Goal: Transaction & Acquisition: Download file/media

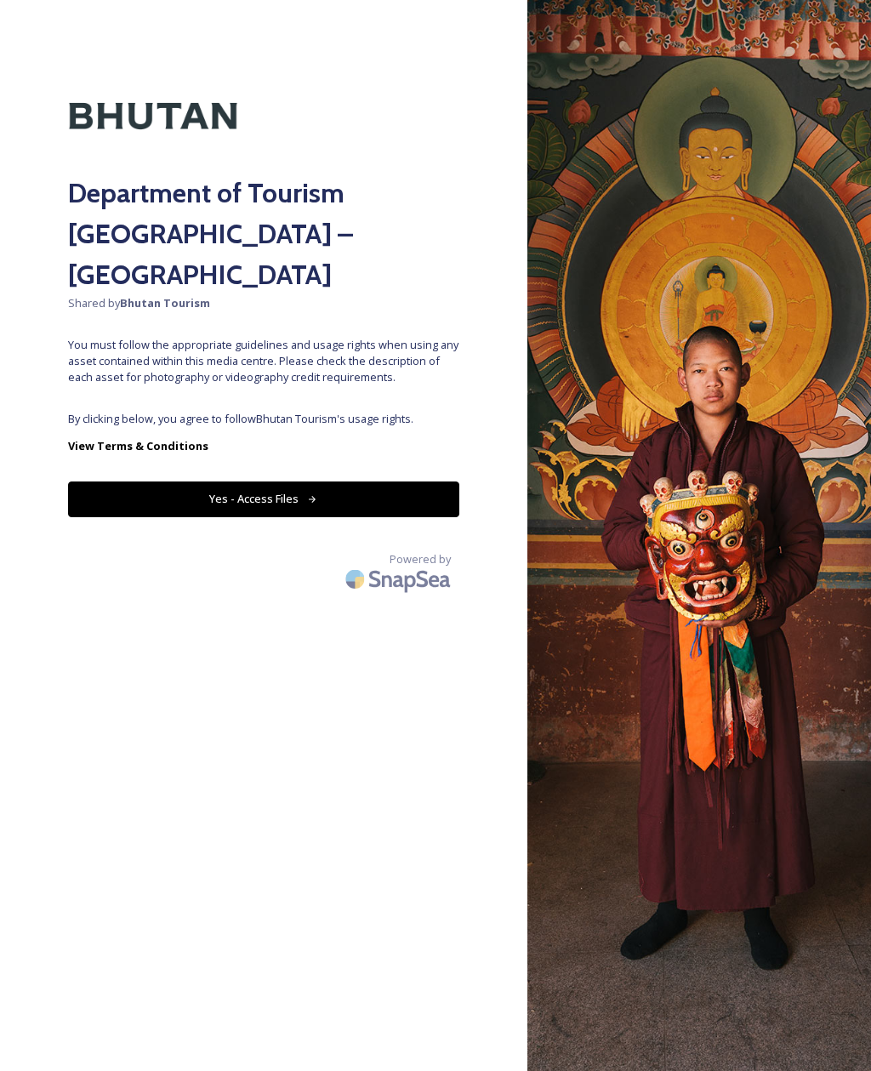
click at [290, 482] on button "Yes - Access Files" at bounding box center [263, 499] width 391 height 35
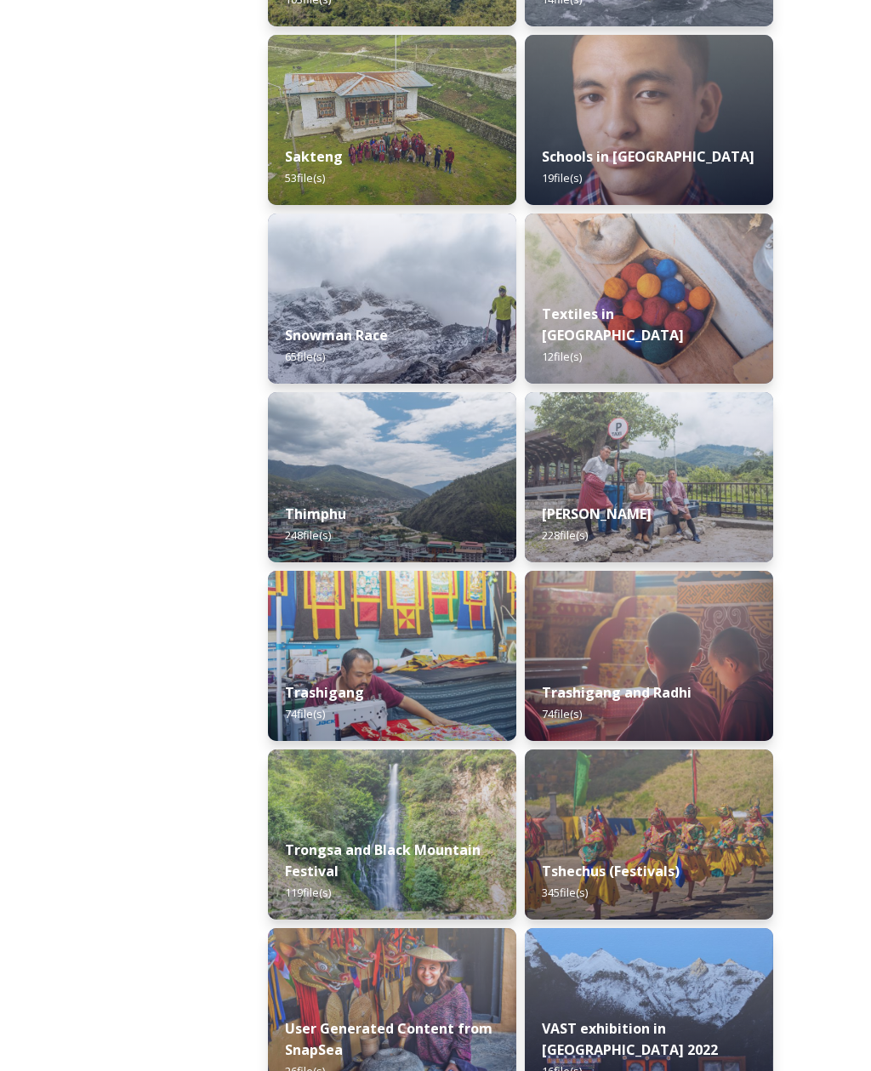
scroll to position [2567, 0]
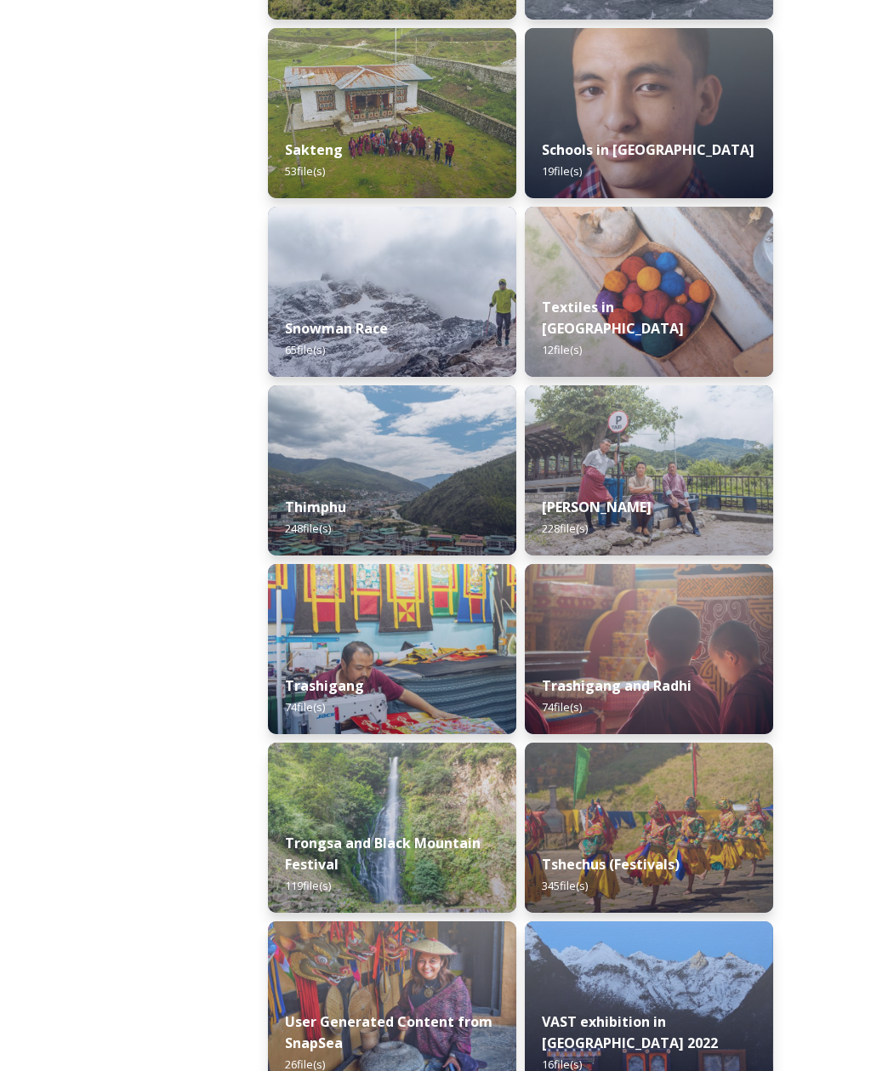
click at [435, 497] on div "Thimphu 248 file(s)" at bounding box center [392, 518] width 248 height 76
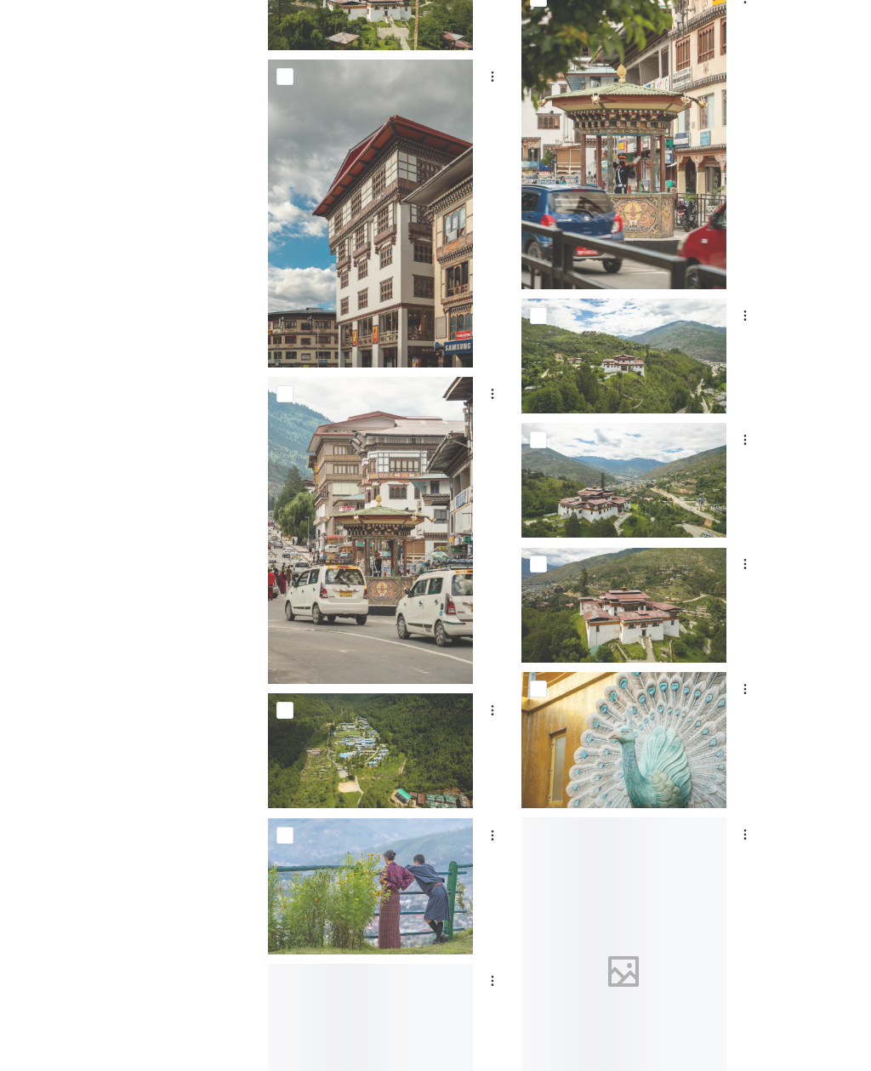
scroll to position [1696, 0]
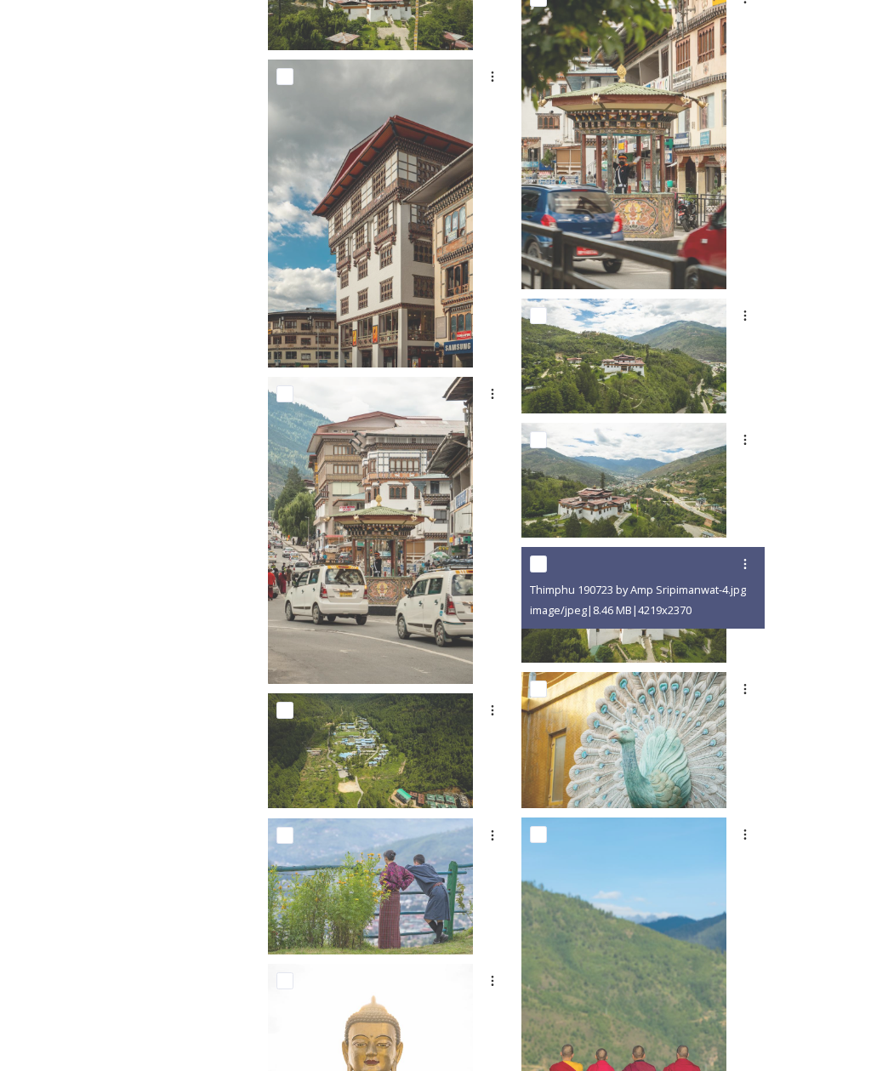
click at [692, 613] on span "image/jpeg | 8.46 MB | 4219 x 2370" at bounding box center [611, 609] width 162 height 15
click at [712, 628] on img at bounding box center [624, 605] width 205 height 115
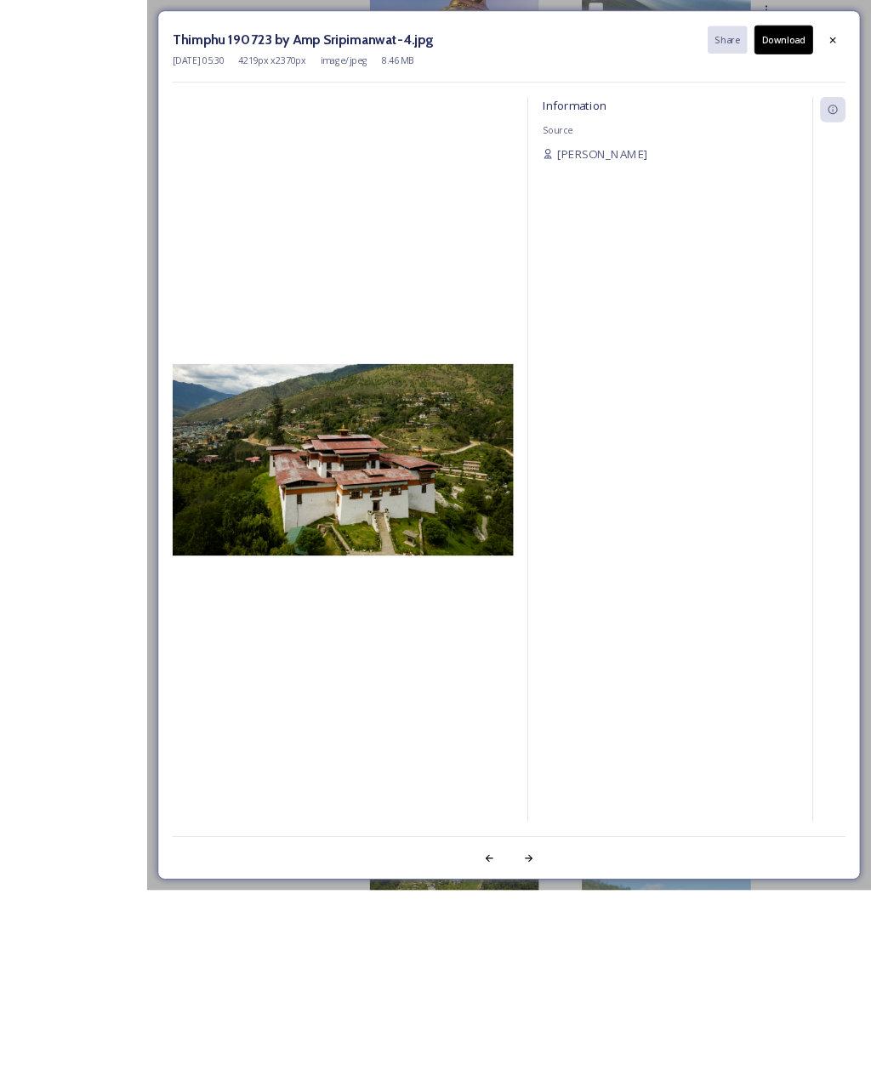
scroll to position [1686, 0]
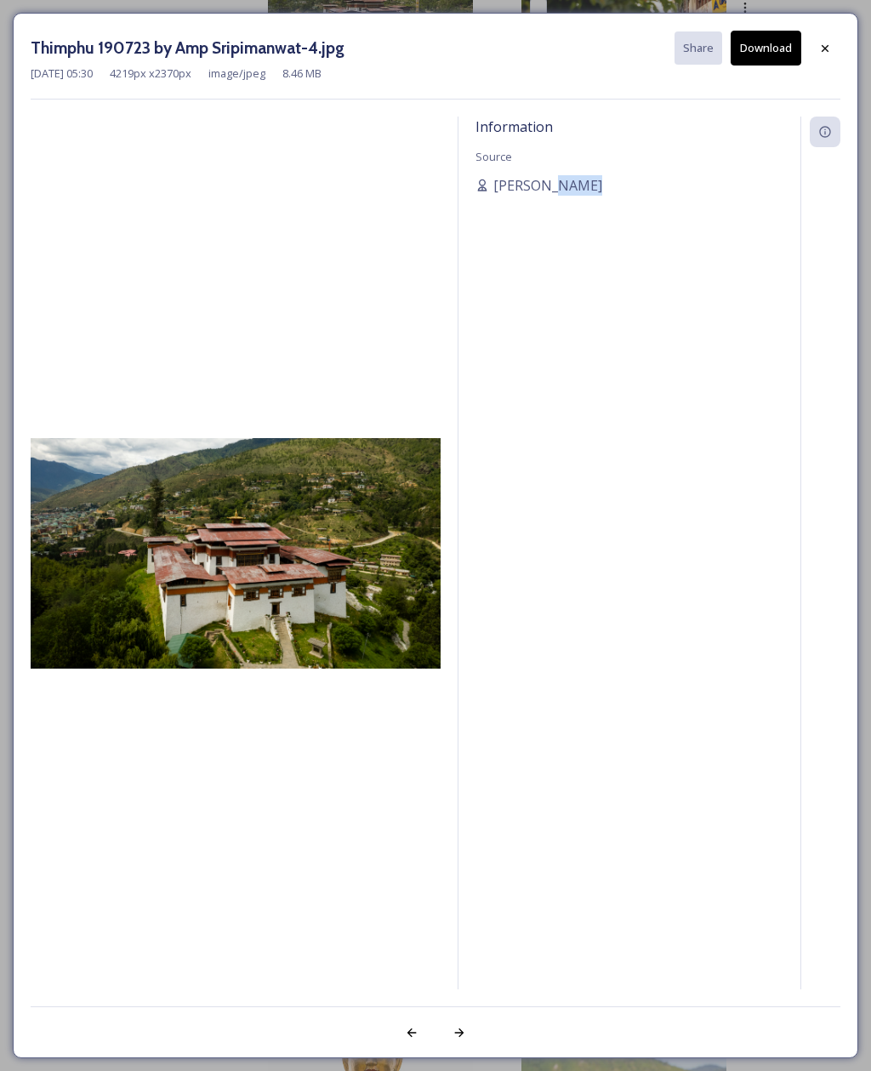
click at [566, 276] on div "Information Source [PERSON_NAME]" at bounding box center [630, 553] width 342 height 873
click at [585, 310] on div "Information Source [PERSON_NAME]" at bounding box center [630, 553] width 342 height 873
click at [585, 337] on div "Information Source [PERSON_NAME]" at bounding box center [630, 553] width 342 height 873
click at [826, 54] on div at bounding box center [825, 48] width 31 height 31
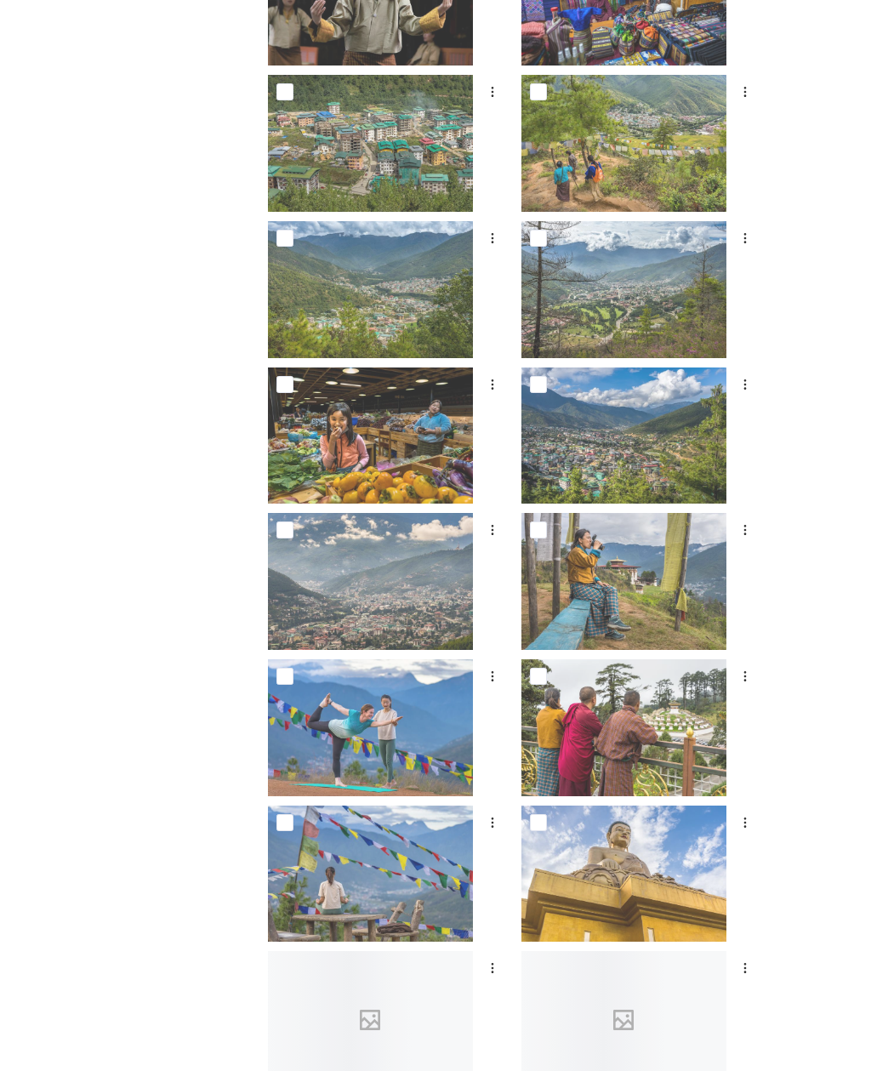
scroll to position [3486, 0]
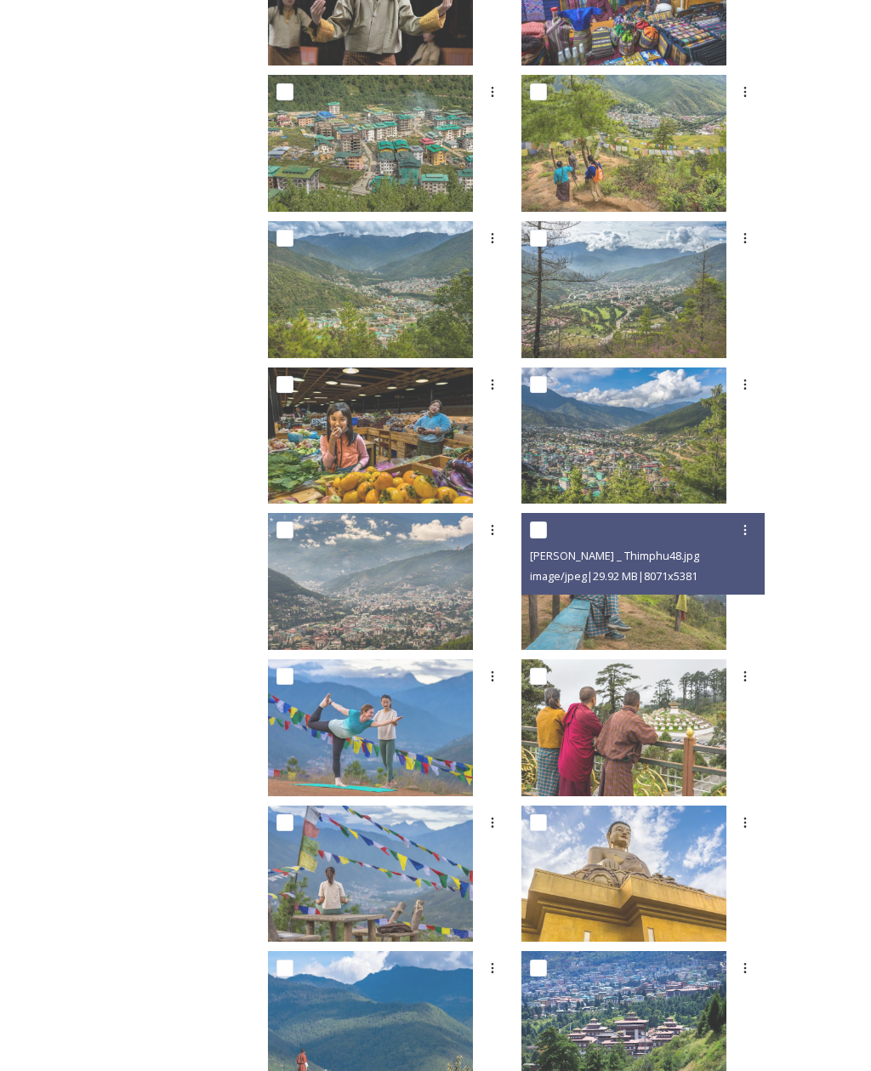
click at [661, 593] on div "[PERSON_NAME] _ Thimphu48.jpg image/jpeg | 29.92 MB | 8071 x 5381" at bounding box center [644, 554] width 244 height 82
click at [677, 612] on img at bounding box center [624, 581] width 205 height 137
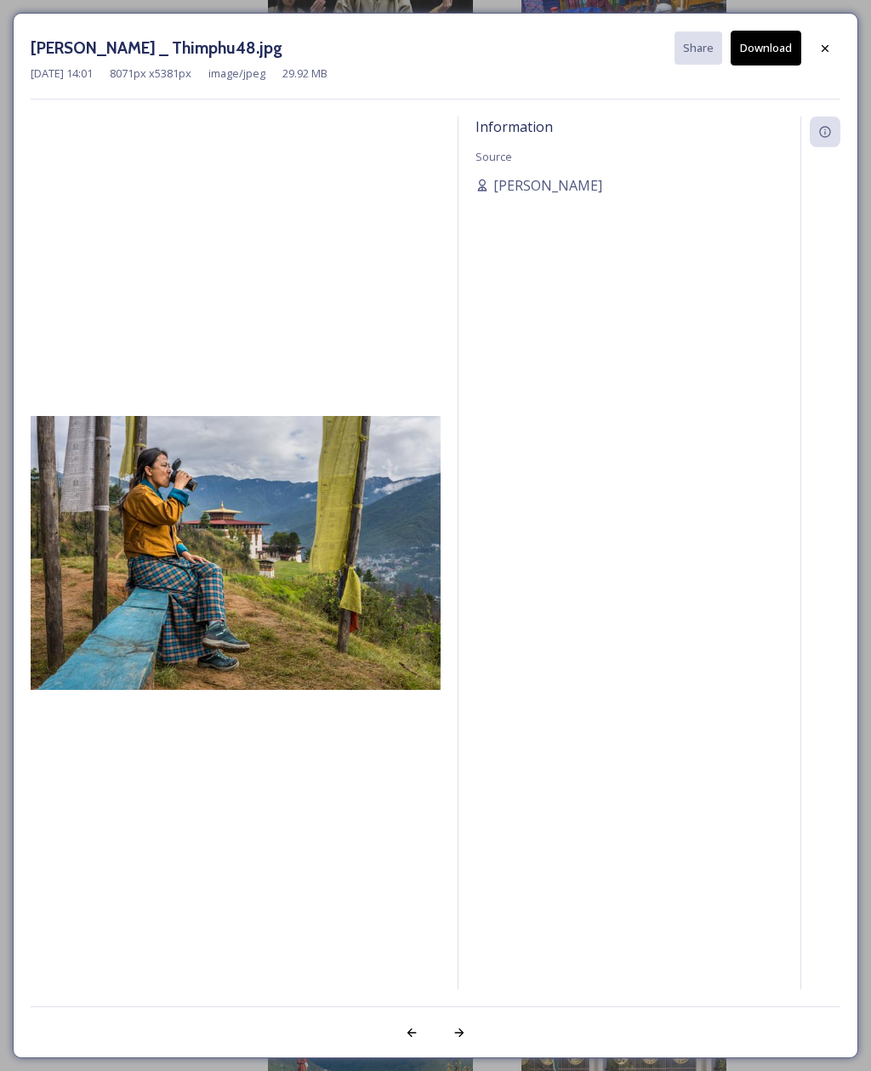
click at [830, 43] on icon at bounding box center [825, 49] width 14 height 14
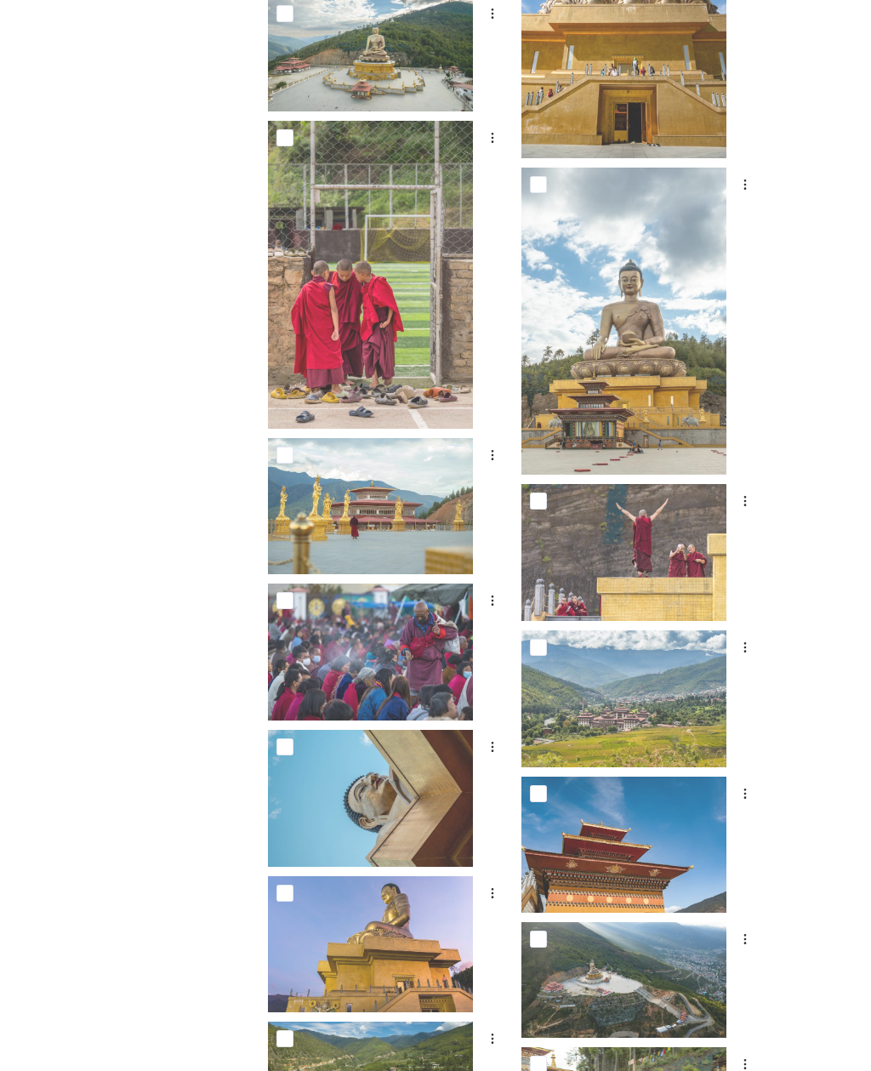
scroll to position [0, 0]
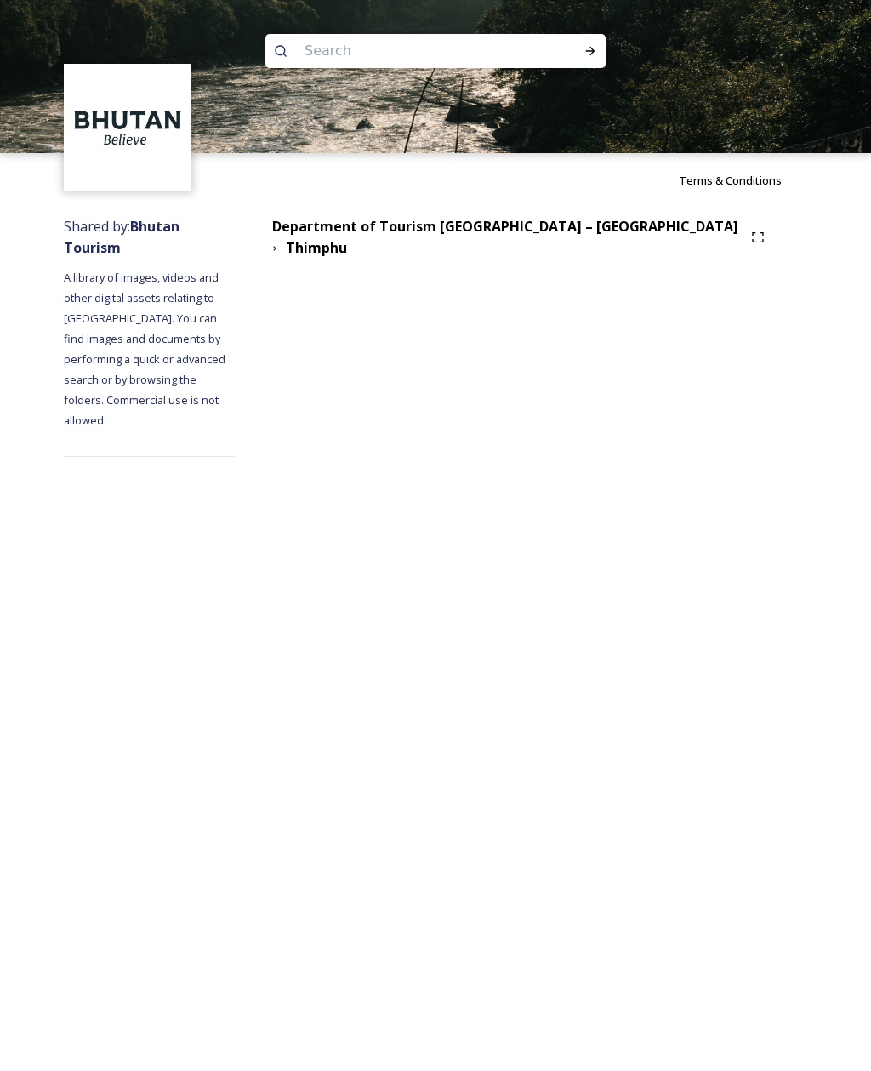
scroll to position [54, 0]
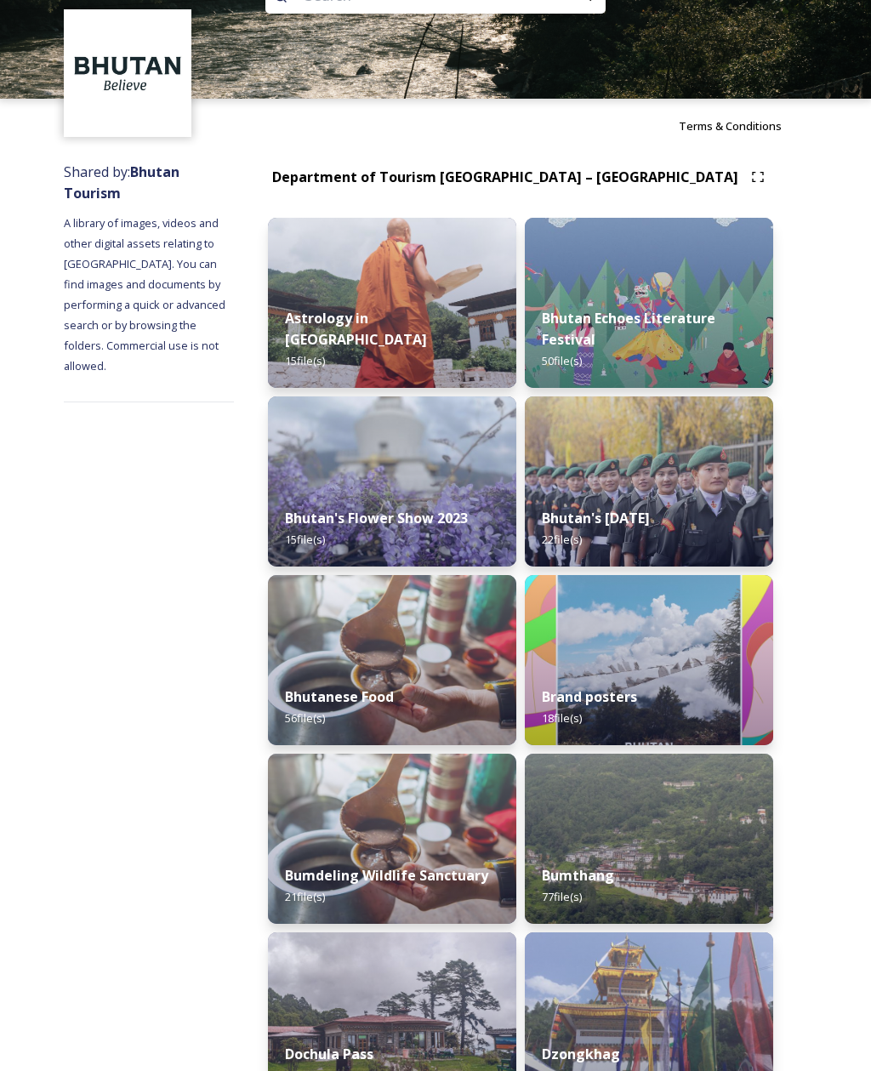
click at [482, 514] on div "Bhutan's Flower Show 2023 15 file(s)" at bounding box center [392, 529] width 248 height 76
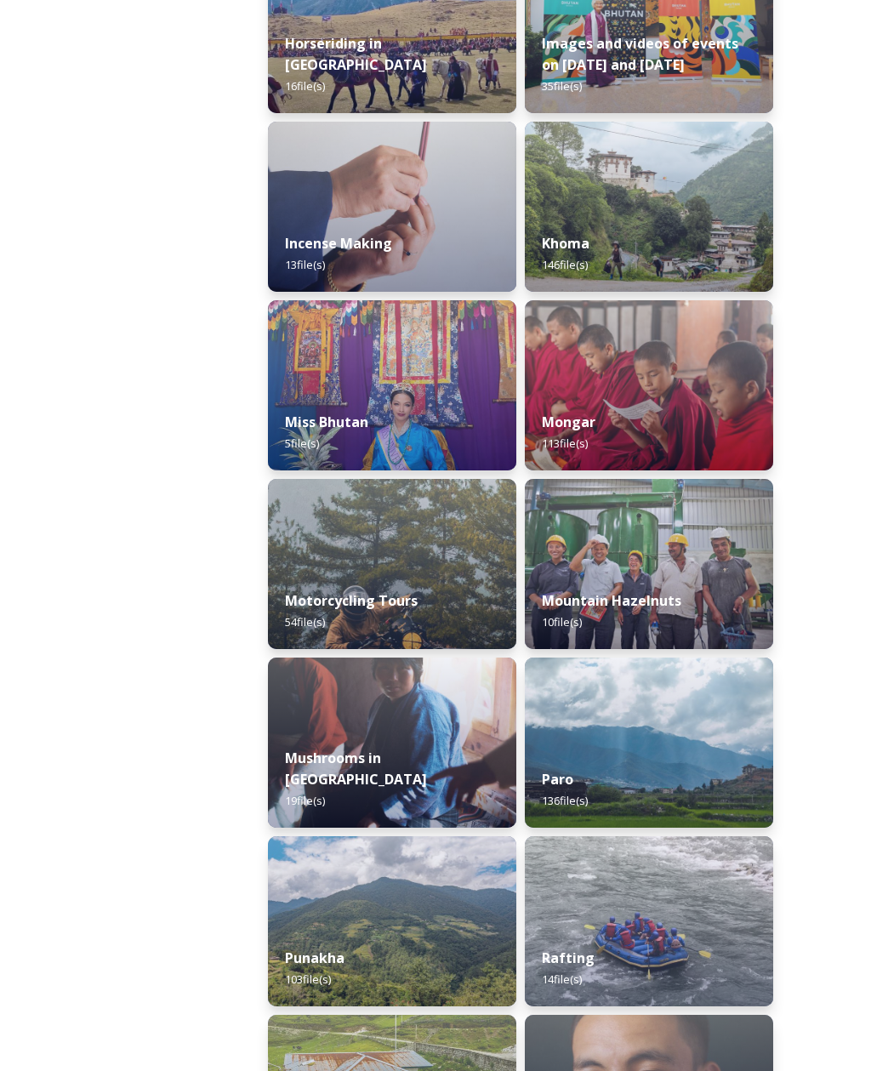
scroll to position [1582, 0]
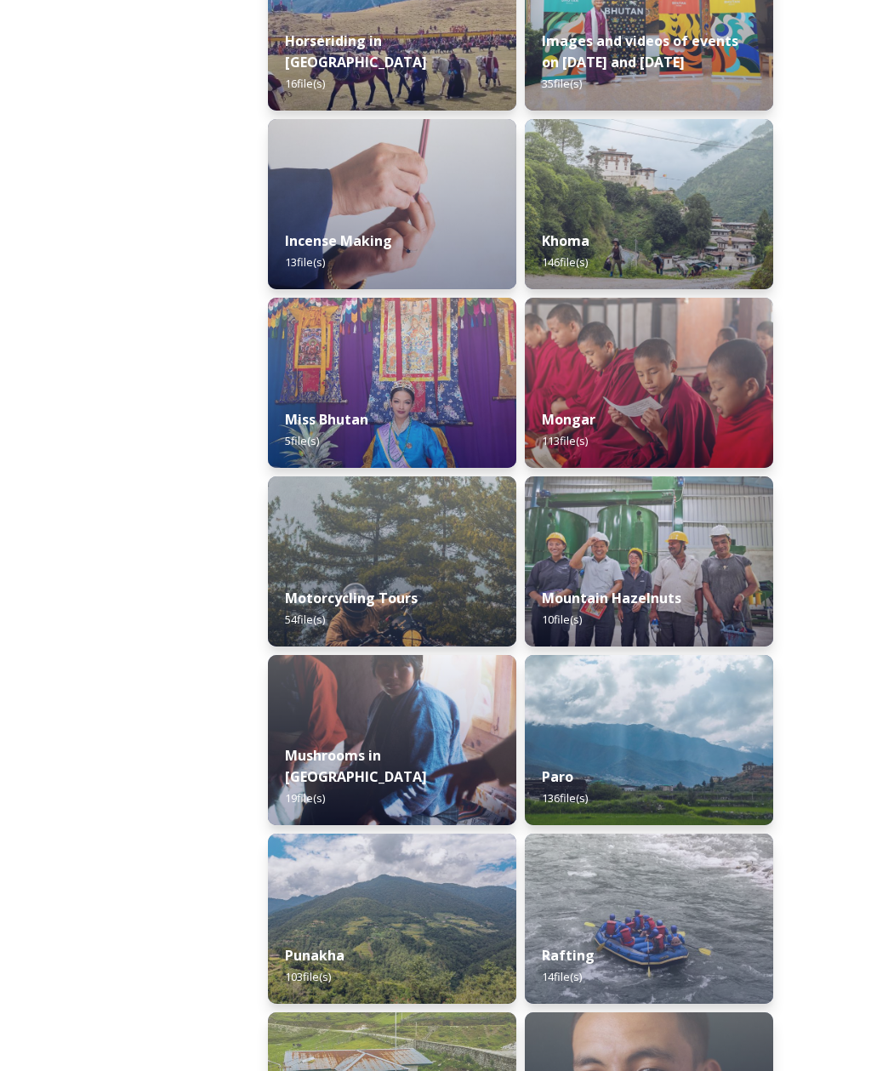
click at [676, 750] on img at bounding box center [649, 740] width 248 height 170
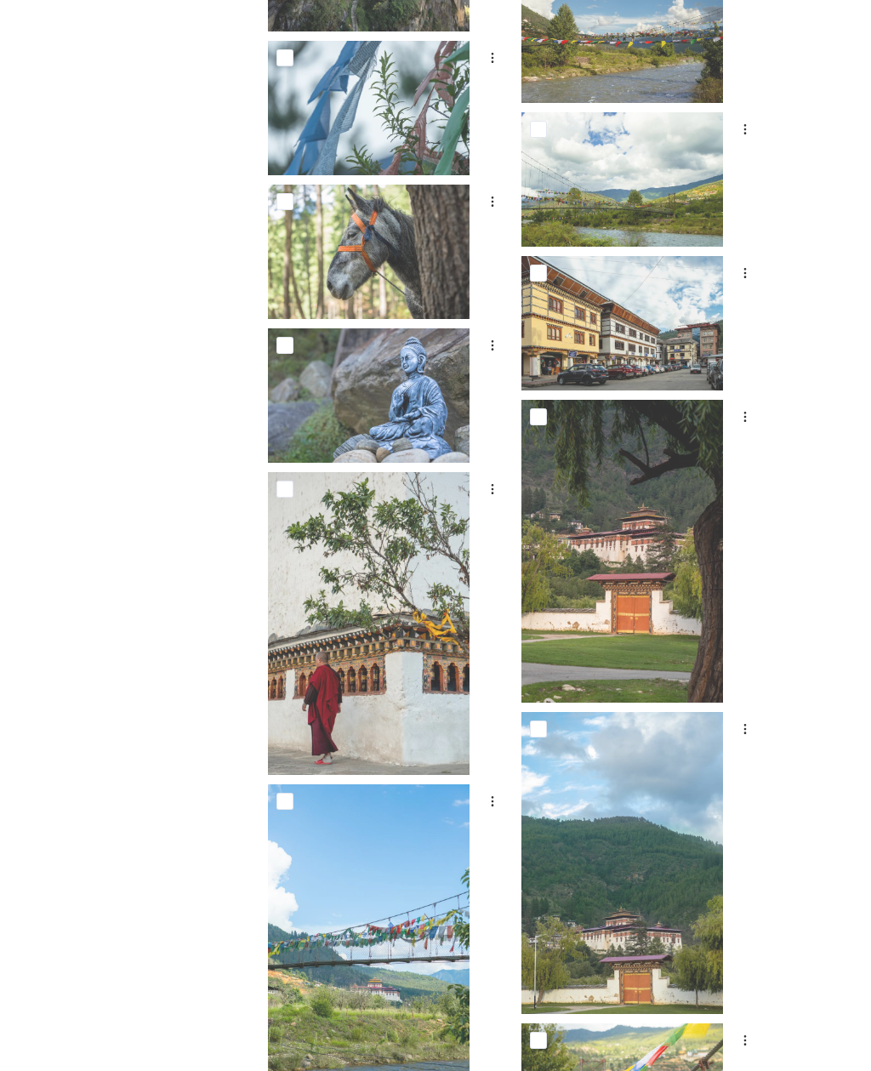
scroll to position [5325, 0]
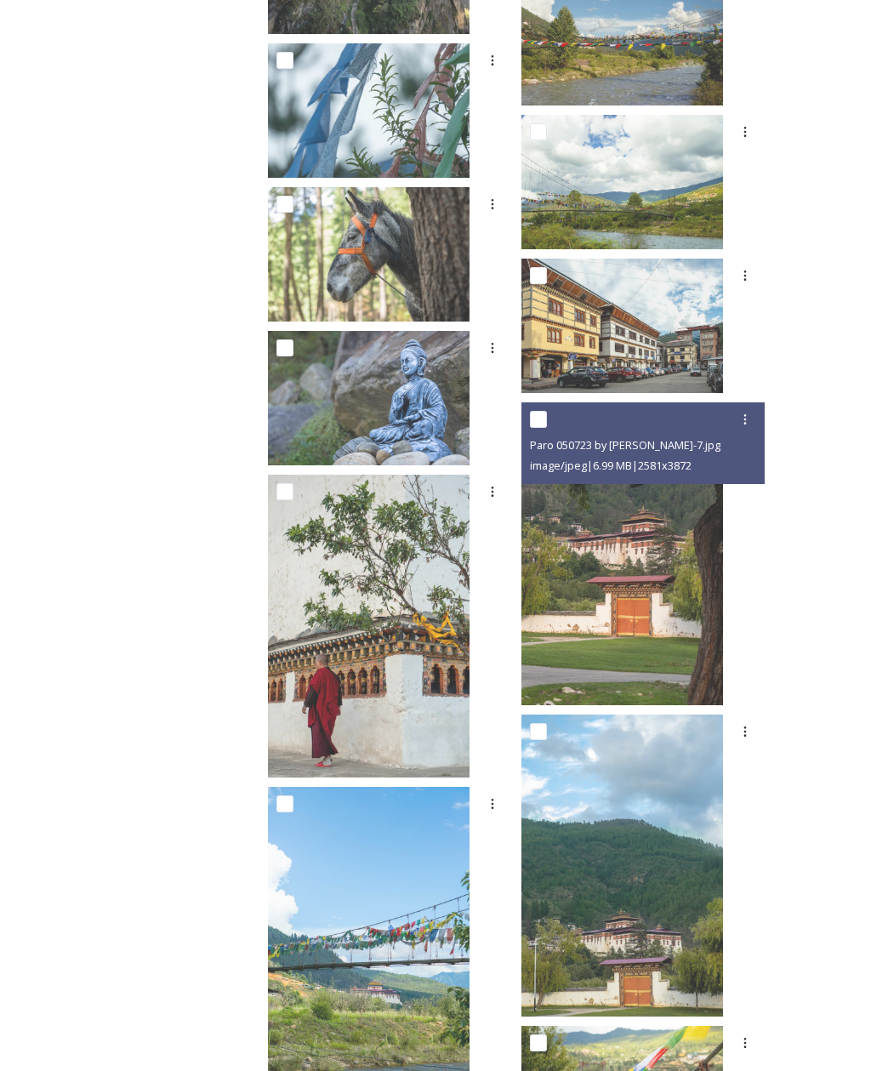
click at [723, 613] on img at bounding box center [623, 553] width 202 height 303
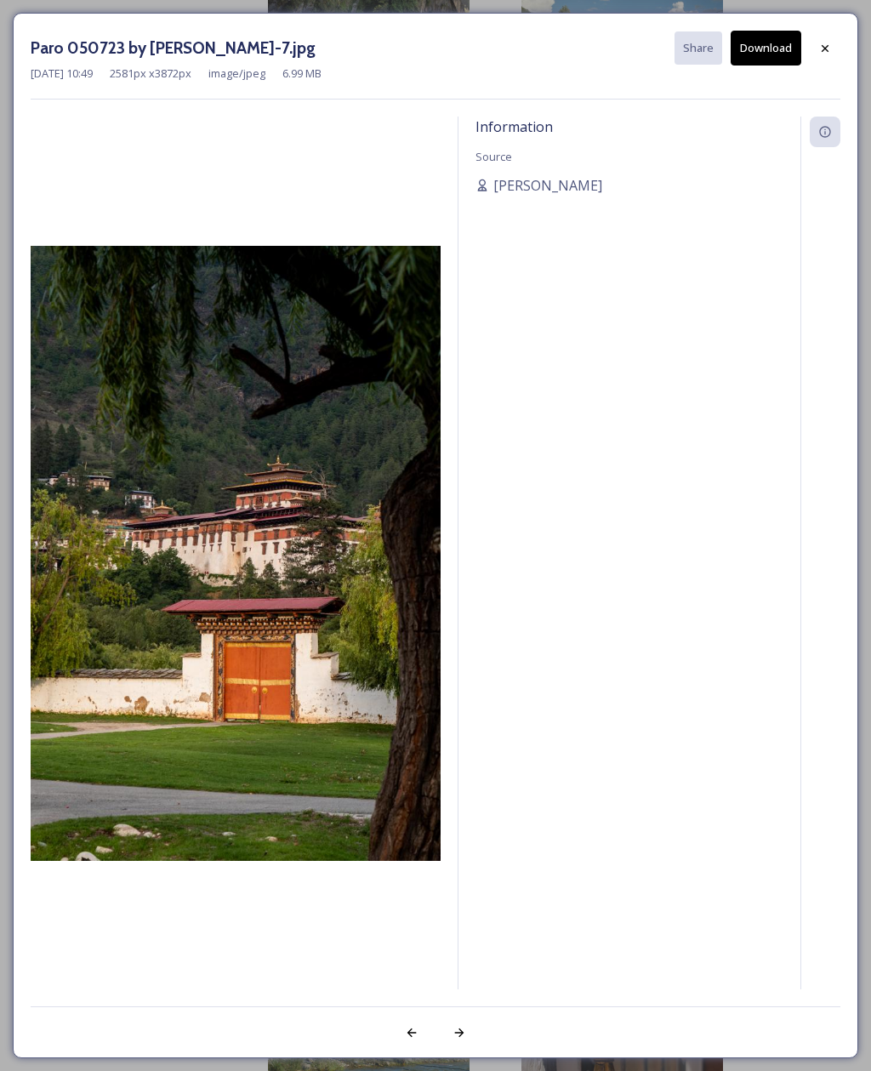
click at [839, 37] on div at bounding box center [825, 48] width 31 height 31
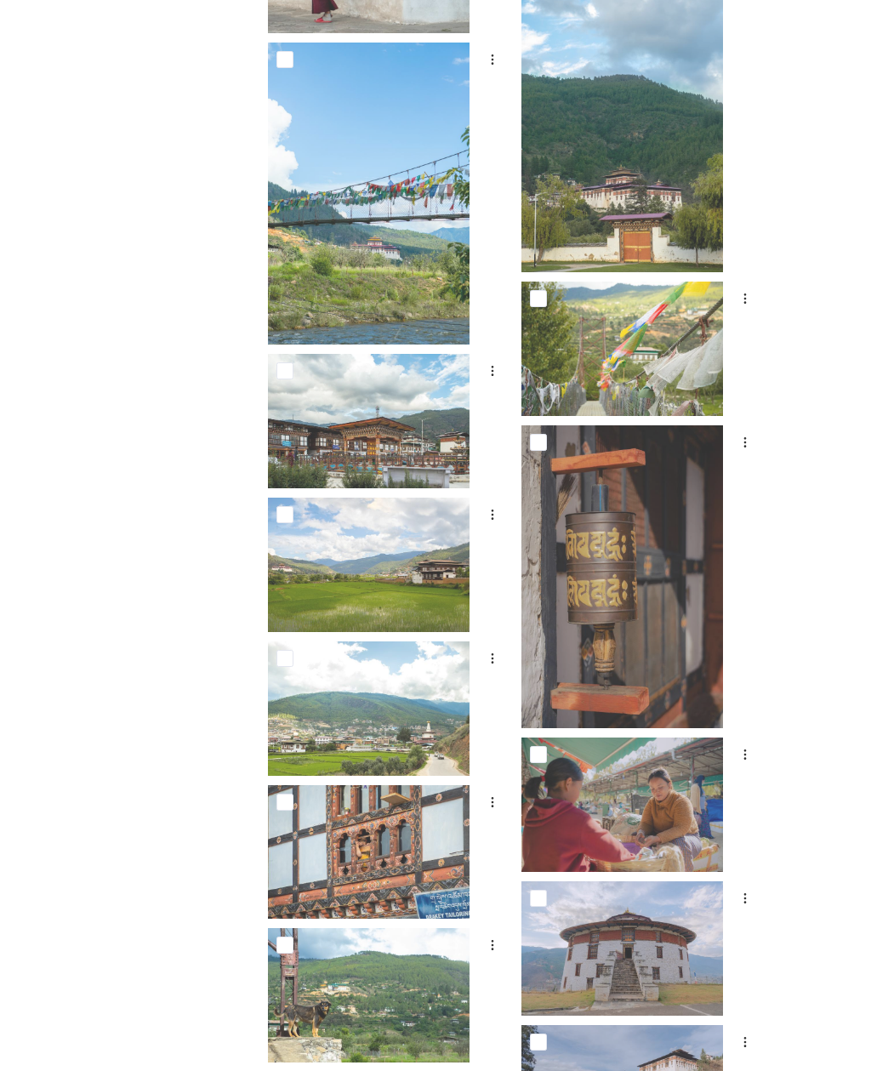
scroll to position [6070, 0]
